Goal: Task Accomplishment & Management: Complete application form

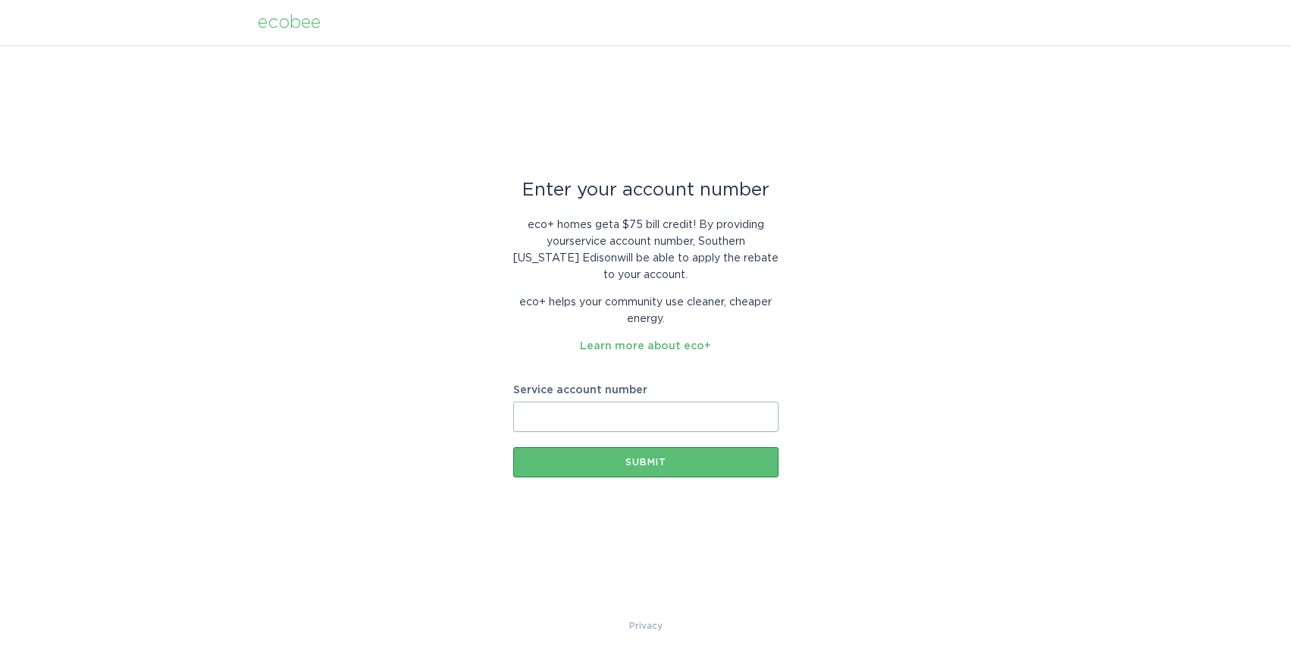
click at [577, 417] on input "Service account number" at bounding box center [645, 417] width 265 height 30
paste input "8012138639"
type input "8012138639"
click at [606, 458] on div "Submit" at bounding box center [646, 462] width 250 height 9
